Goal: Transaction & Acquisition: Purchase product/service

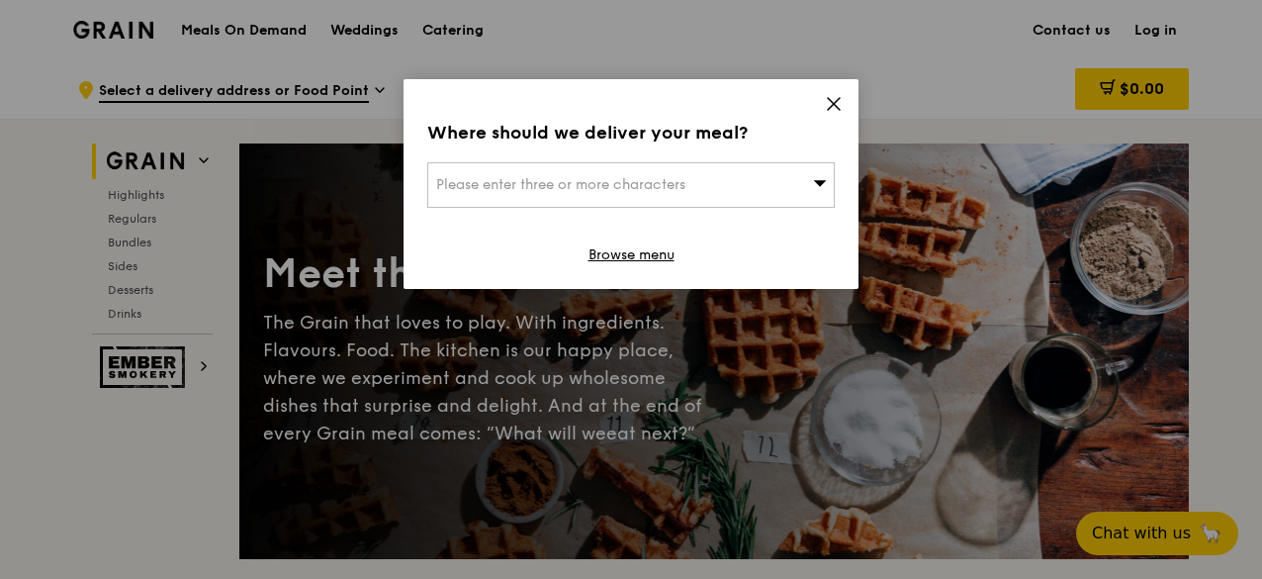
click at [843, 102] on div "Where should we deliver your meal? Please enter three or more characters Browse…" at bounding box center [631, 184] width 455 height 210
click at [841, 101] on icon at bounding box center [834, 104] width 18 height 18
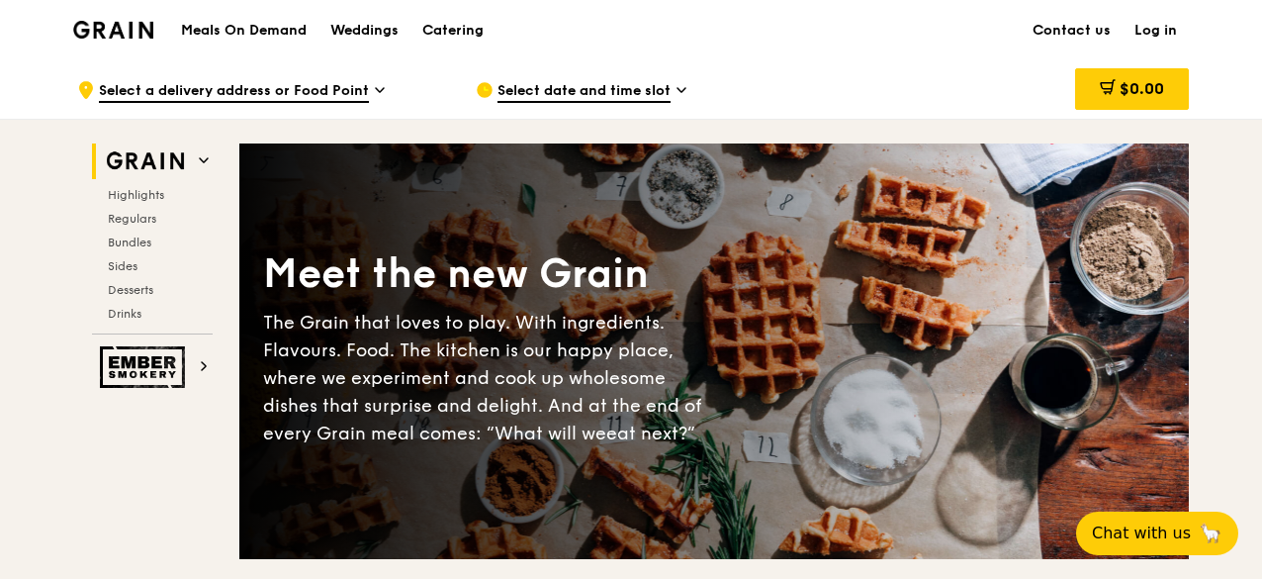
click at [267, 29] on h1 "Meals On Demand" at bounding box center [244, 31] width 126 height 20
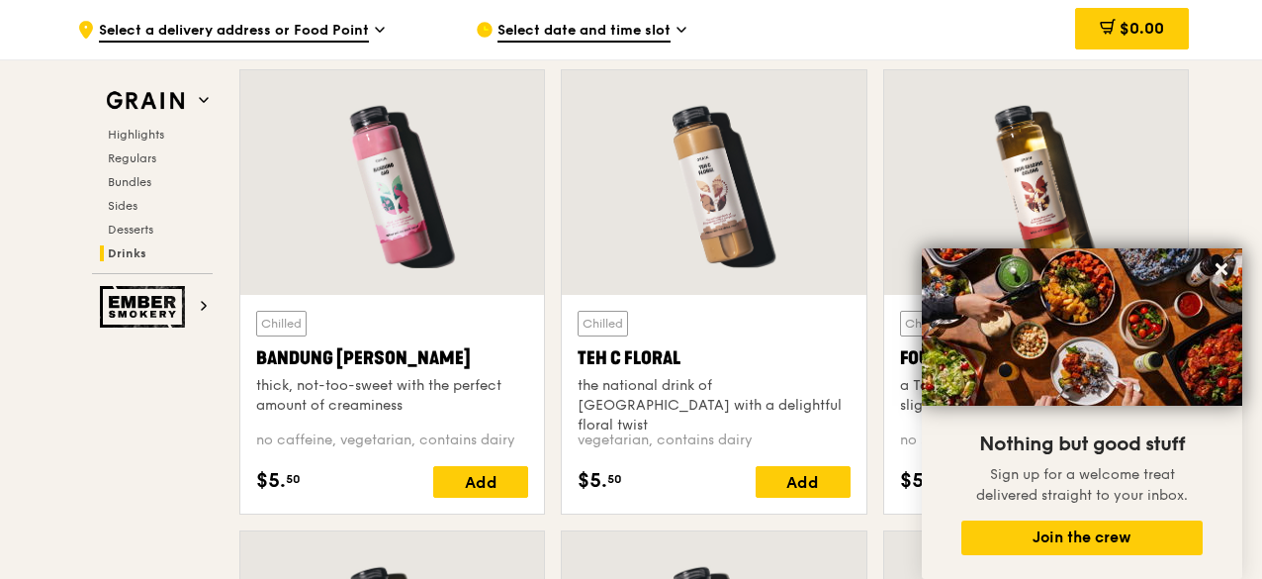
scroll to position [7123, 0]
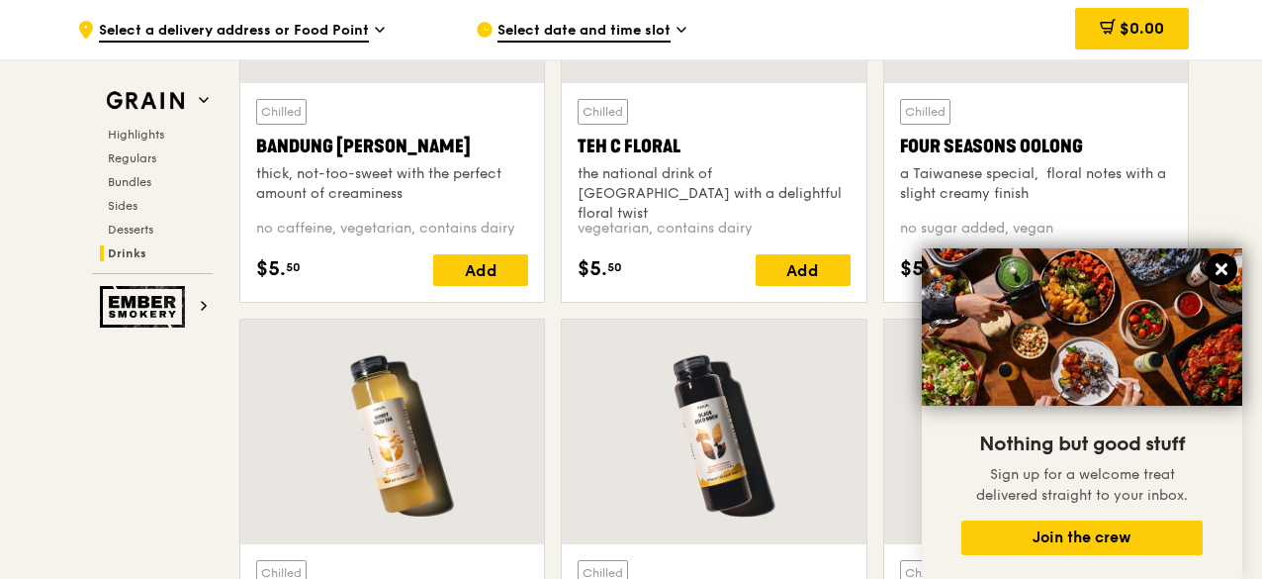
click at [1227, 272] on icon at bounding box center [1222, 269] width 18 height 18
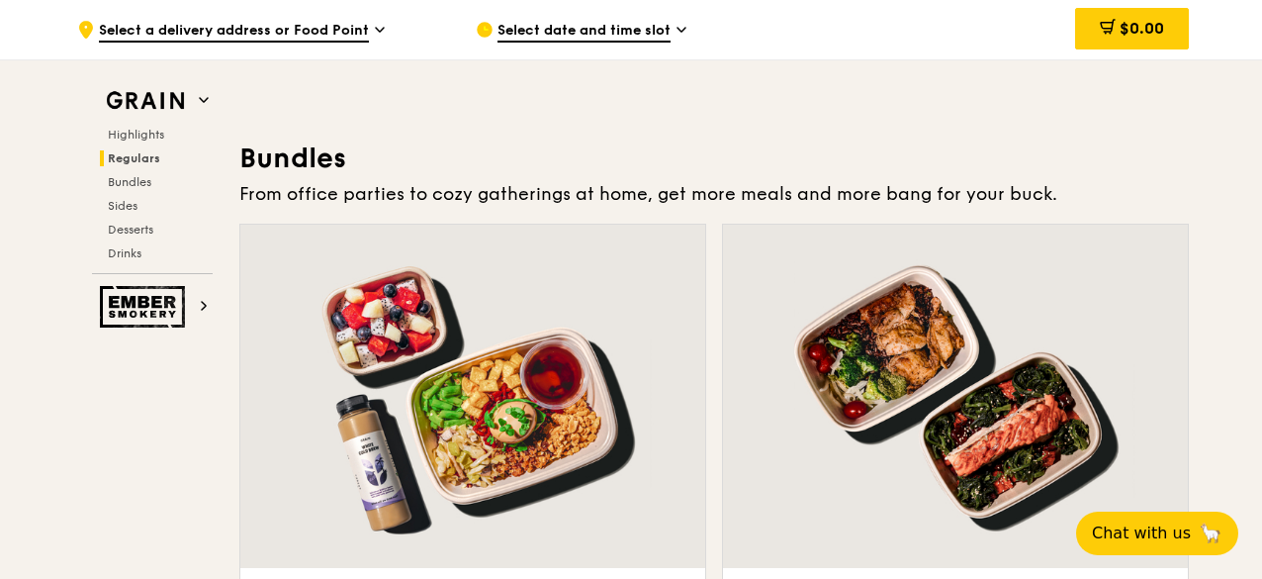
scroll to position [2770, 0]
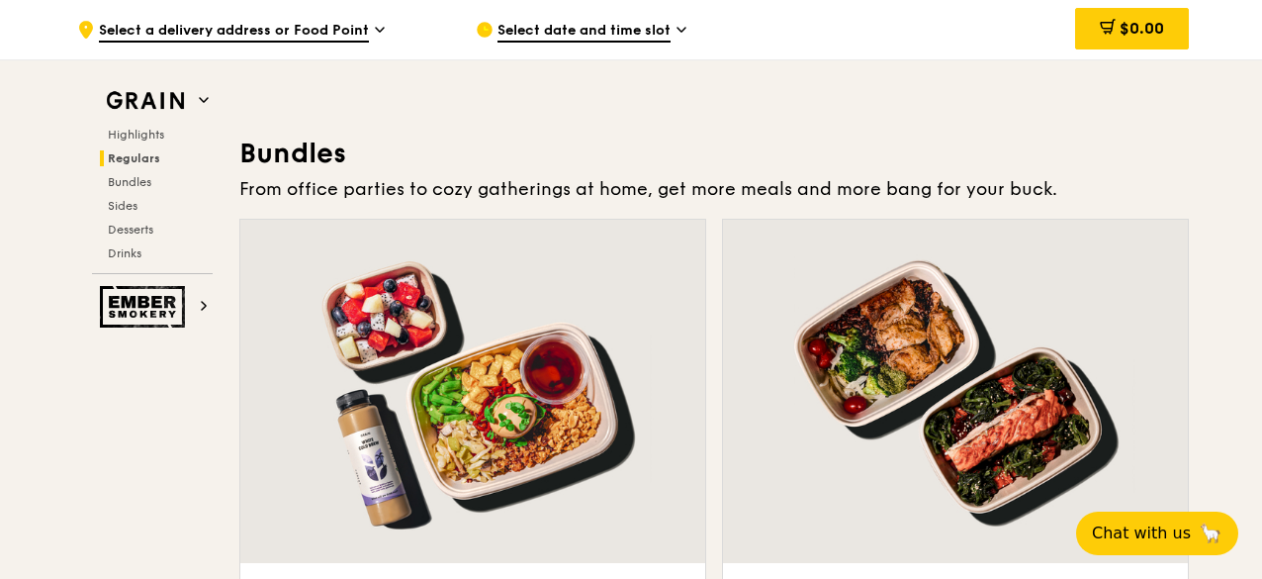
click at [617, 35] on span "Select date and time slot" at bounding box center [584, 32] width 173 height 22
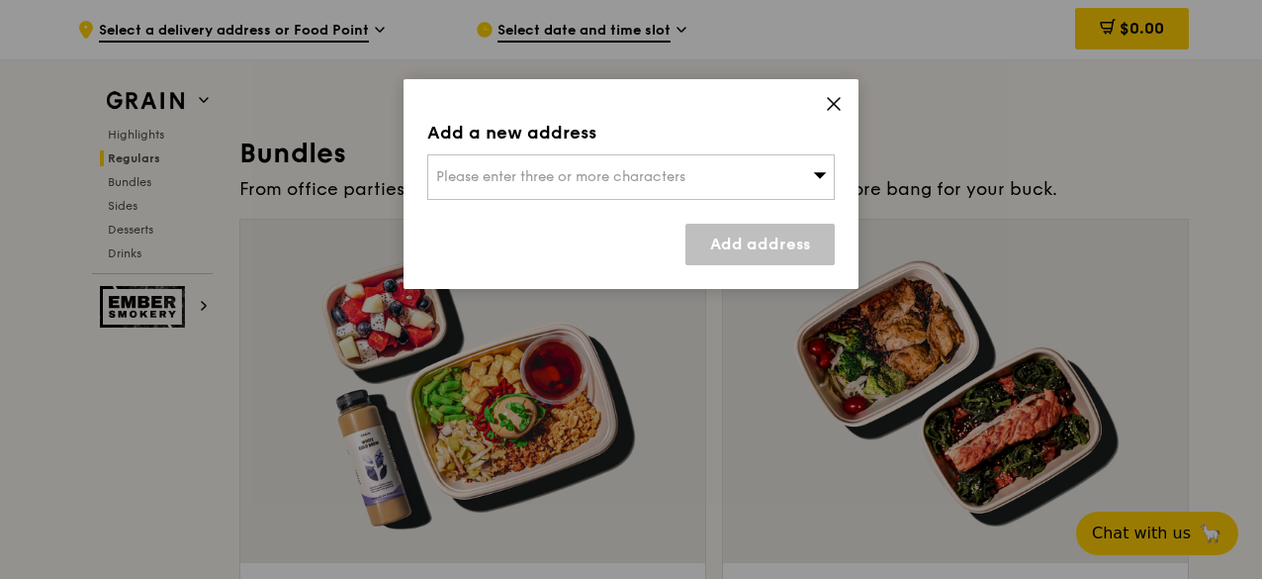
click at [625, 184] on span "Please enter three or more characters" at bounding box center [560, 176] width 249 height 17
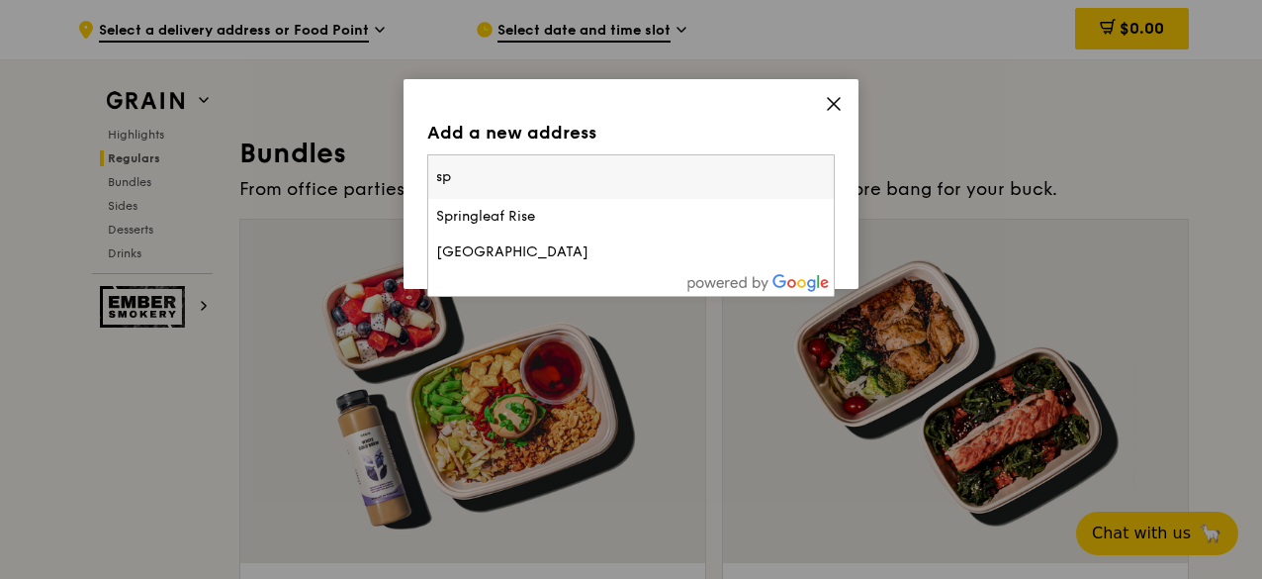
type input "s"
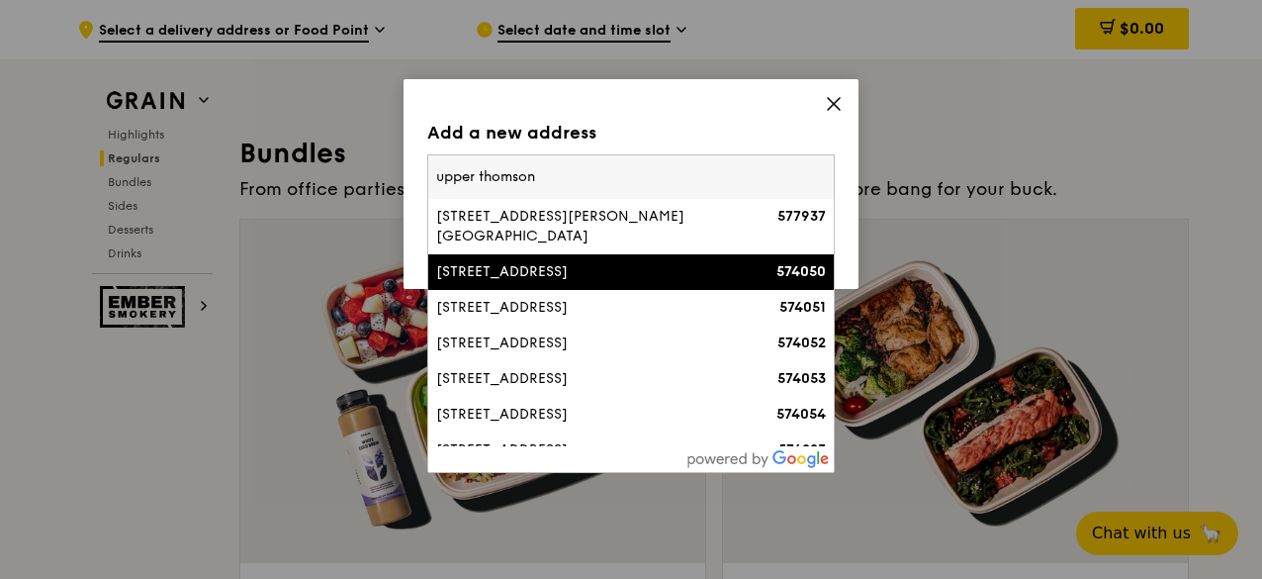
type input "upper thomson"
click at [616, 267] on li "[STREET_ADDRESS] 574050" at bounding box center [631, 272] width 406 height 36
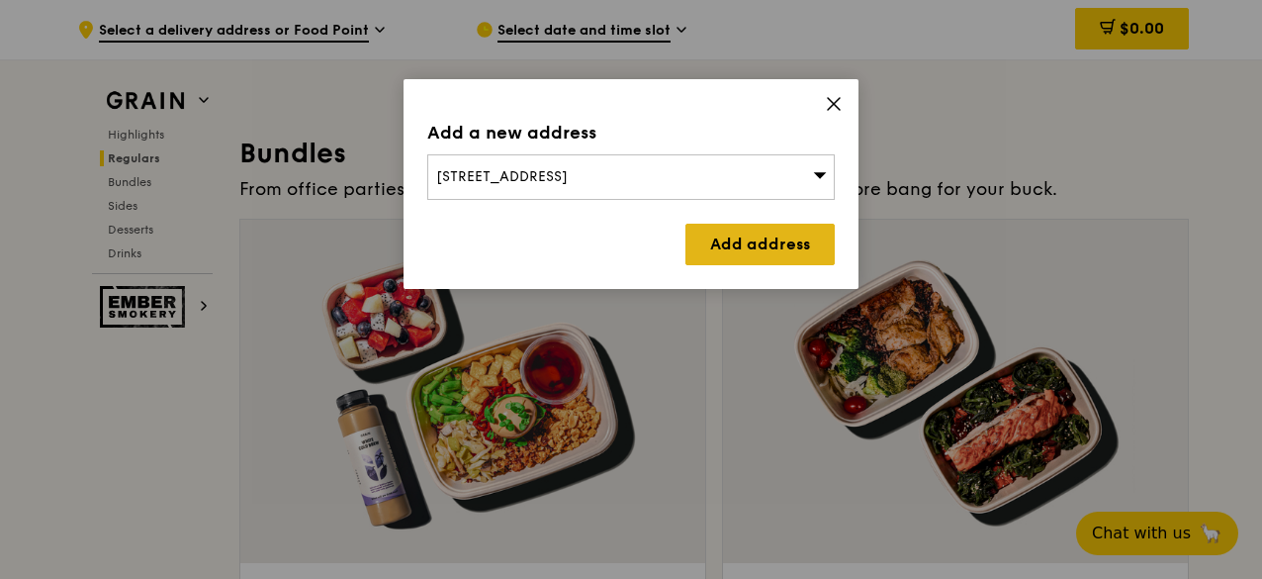
click at [756, 224] on link "Add address" at bounding box center [760, 245] width 149 height 42
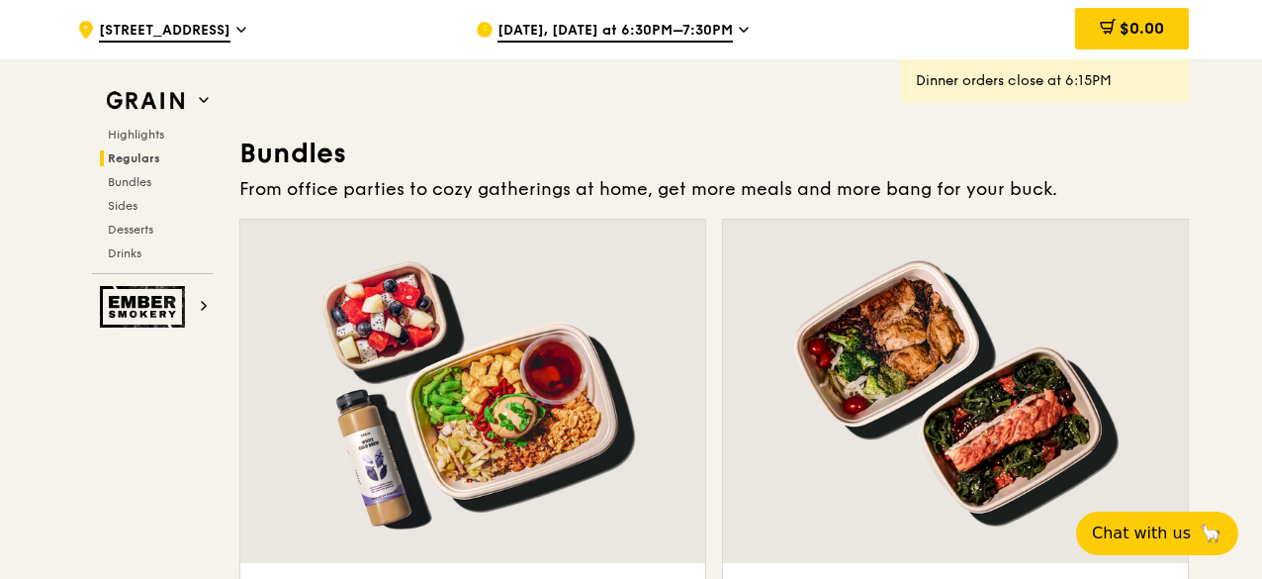
click at [660, 30] on span "[DATE], [DATE] at 6:30PM–7:30PM" at bounding box center [615, 32] width 235 height 22
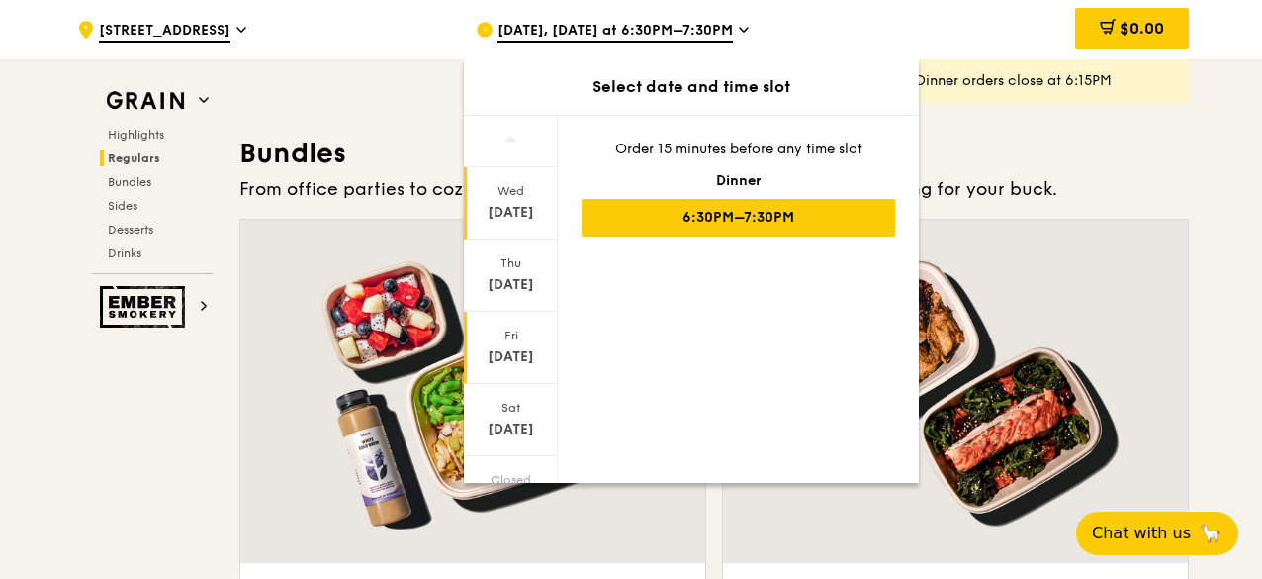
click at [507, 338] on div "Fri" at bounding box center [511, 335] width 88 height 16
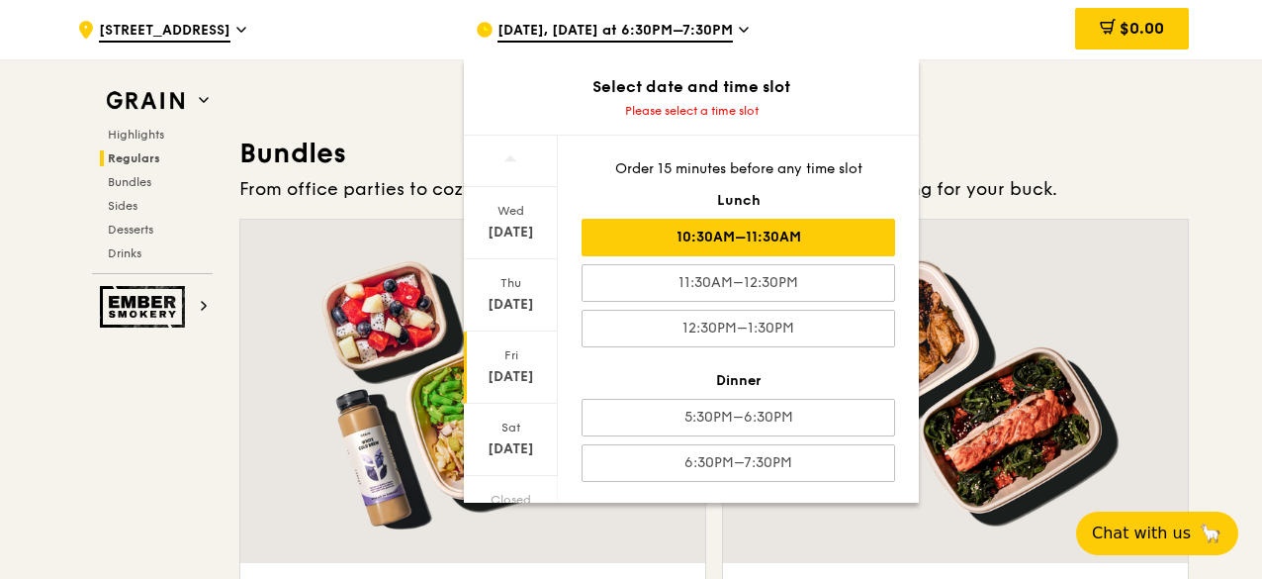
click at [725, 232] on div "10:30AM–11:30AM" at bounding box center [739, 238] width 314 height 38
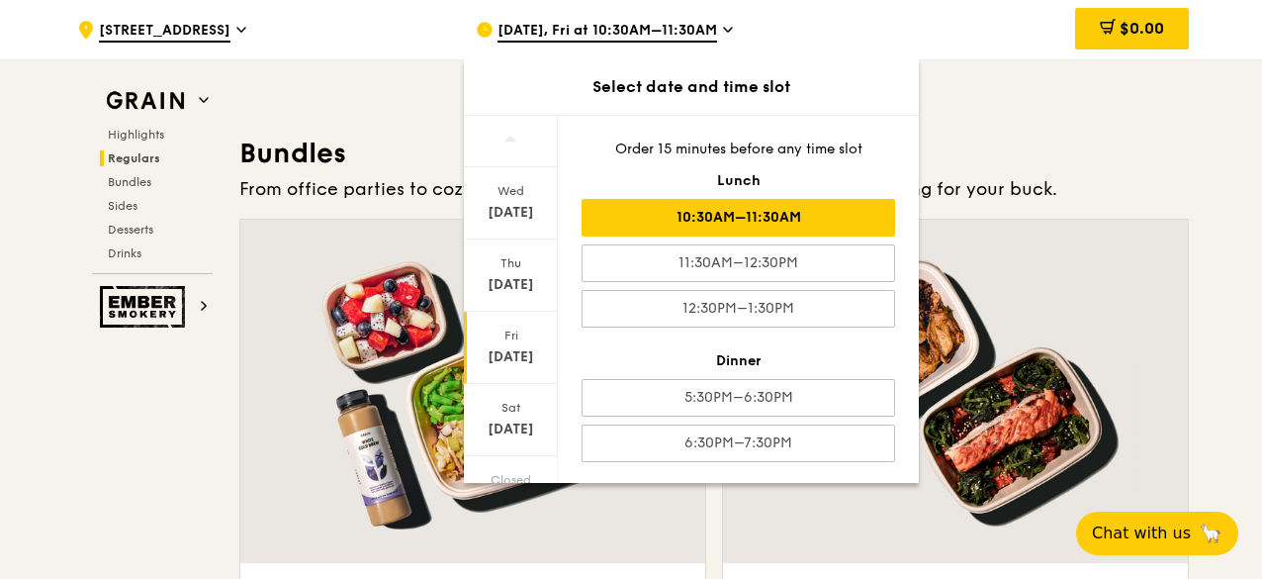
click at [1019, 138] on h3 "Bundles" at bounding box center [714, 154] width 950 height 36
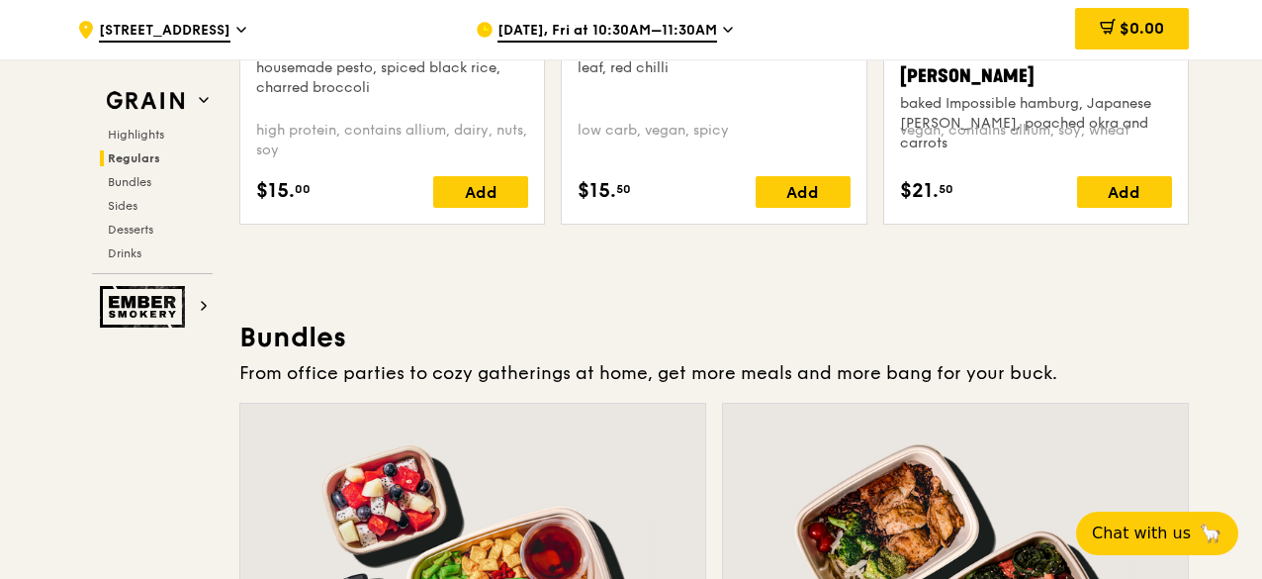
scroll to position [2374, 0]
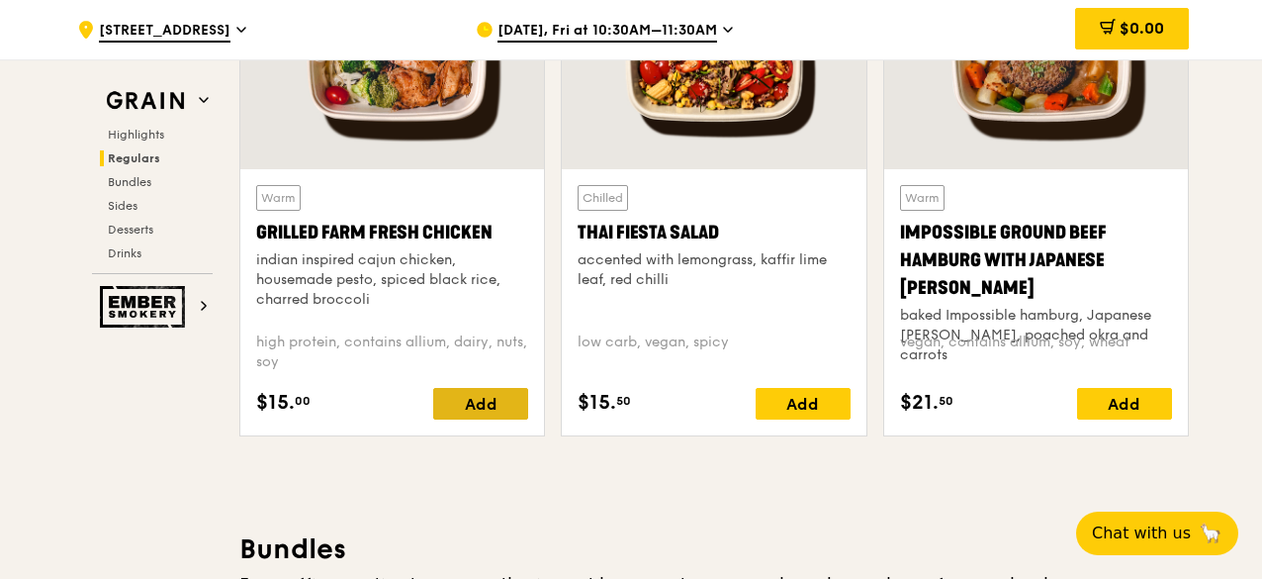
click at [461, 389] on div "Add" at bounding box center [480, 404] width 95 height 32
